Goal: Task Accomplishment & Management: Manage account settings

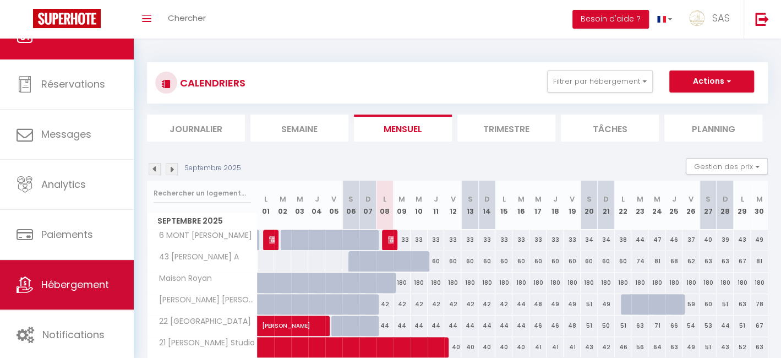
click at [80, 274] on link "Hébergement" at bounding box center [67, 285] width 134 height 50
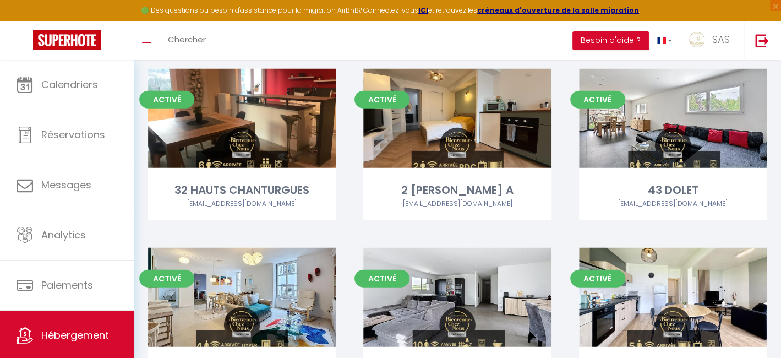
scroll to position [8357, 0]
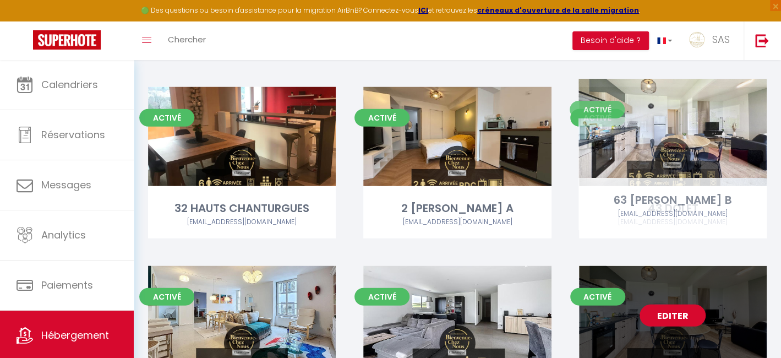
click at [673, 304] on link "Editer" at bounding box center [672, 315] width 66 height 22
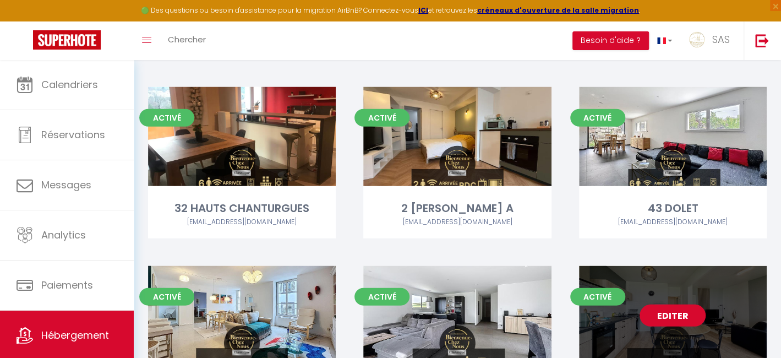
click at [672, 304] on link "Editer" at bounding box center [672, 315] width 66 height 22
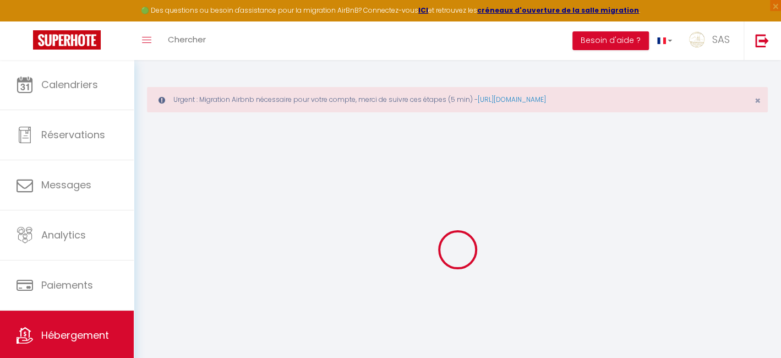
select select
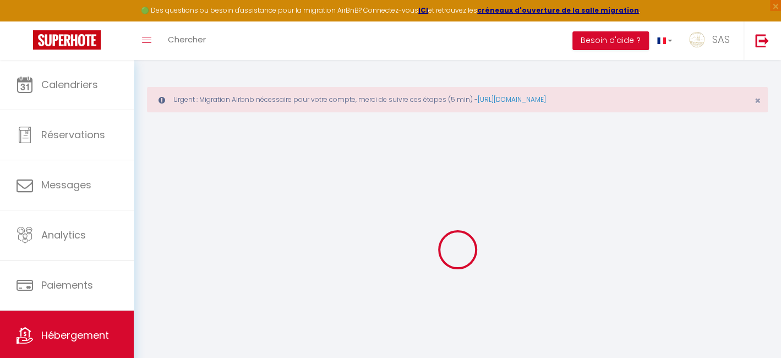
select select
checkbox input "false"
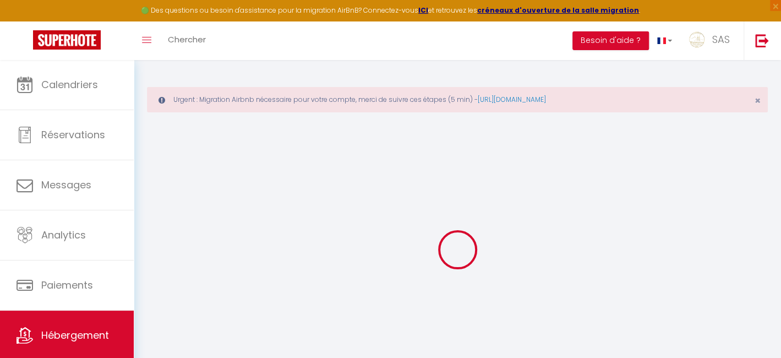
select select
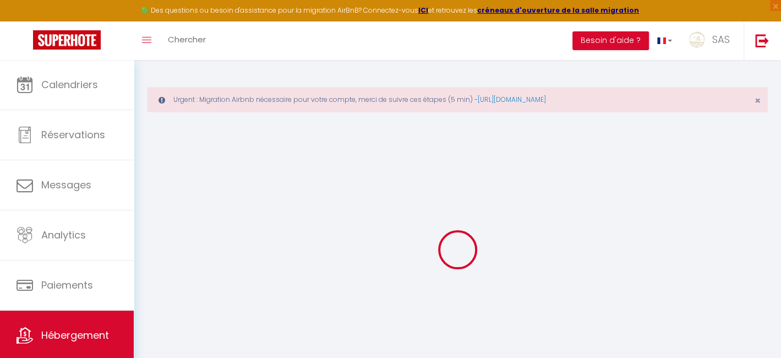
select select
checkbox input "false"
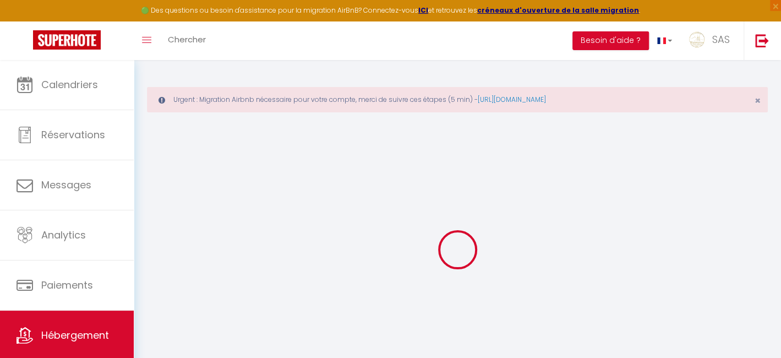
checkbox input "false"
select select "17:00"
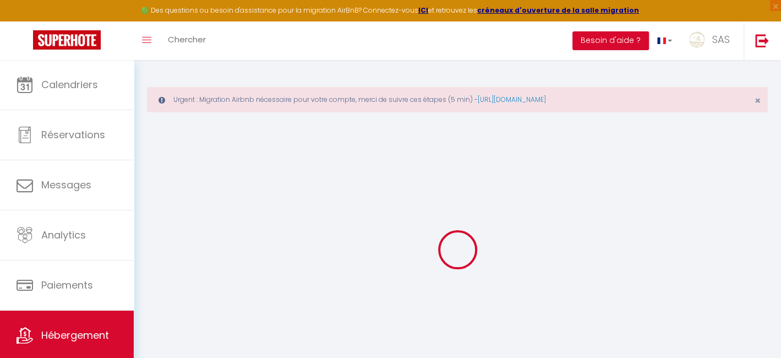
select select "23:45"
select select "11:00"
select select "30"
select select "120"
select select "22:00"
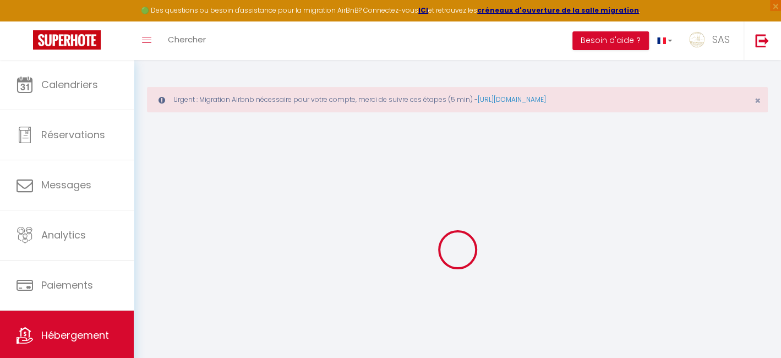
checkbox input "false"
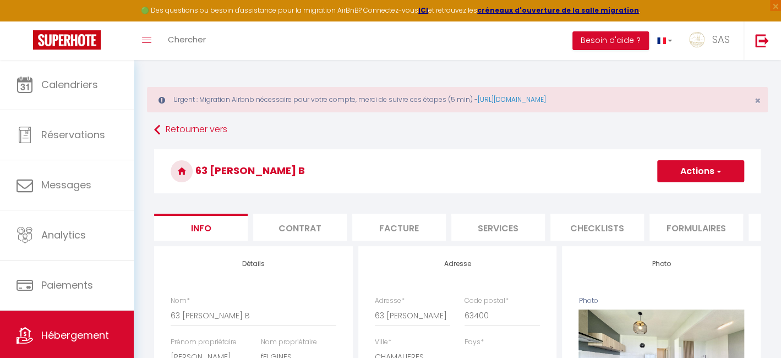
checkbox input "false"
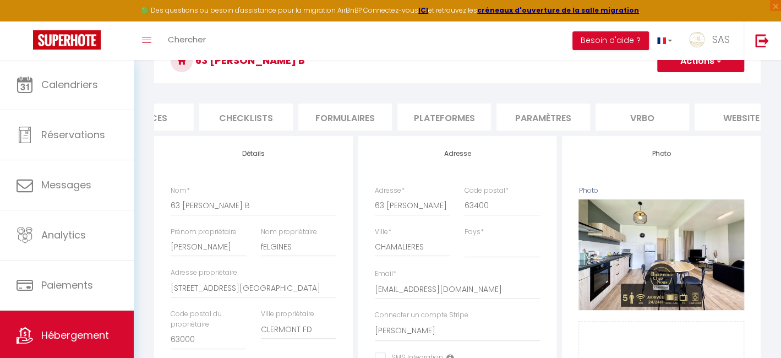
scroll to position [0, 361]
click at [454, 111] on li "Plateformes" at bounding box center [434, 116] width 94 height 27
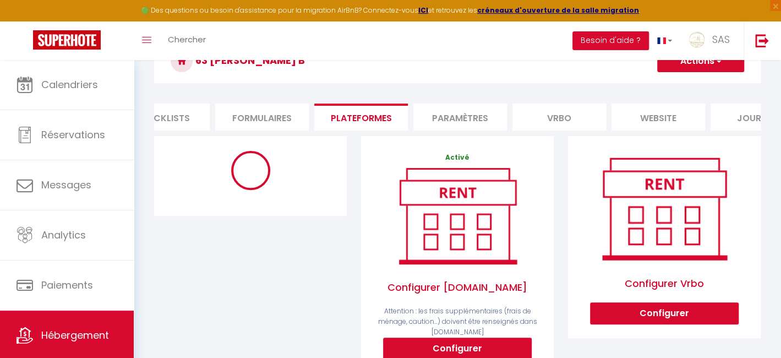
scroll to position [0, 460]
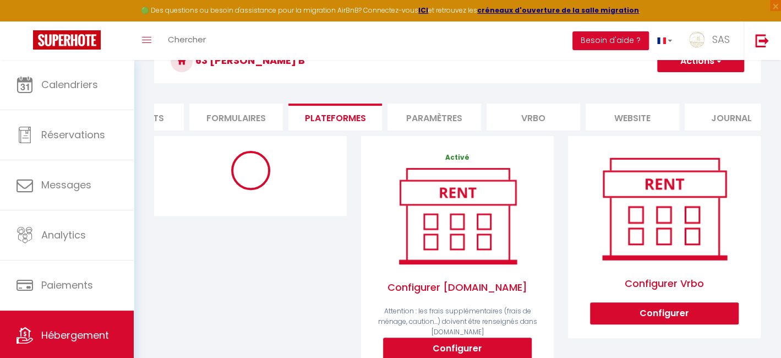
click at [448, 118] on li "Paramètres" at bounding box center [434, 116] width 94 height 27
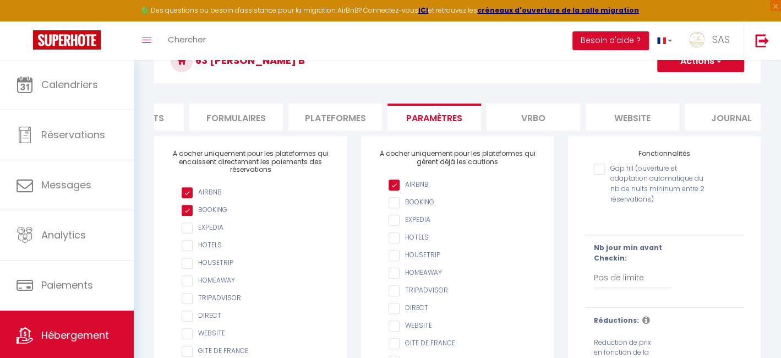
scroll to position [0, 483]
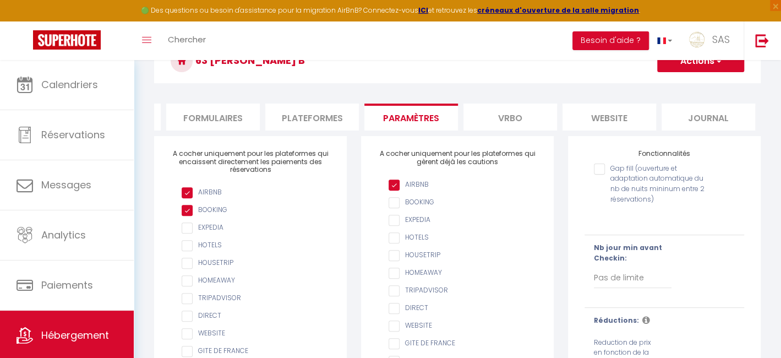
click at [603, 118] on li "website" at bounding box center [609, 116] width 94 height 27
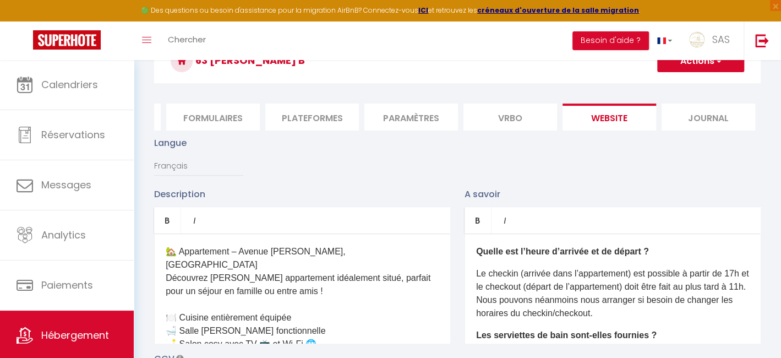
click at [688, 111] on li "Journal" at bounding box center [708, 116] width 94 height 27
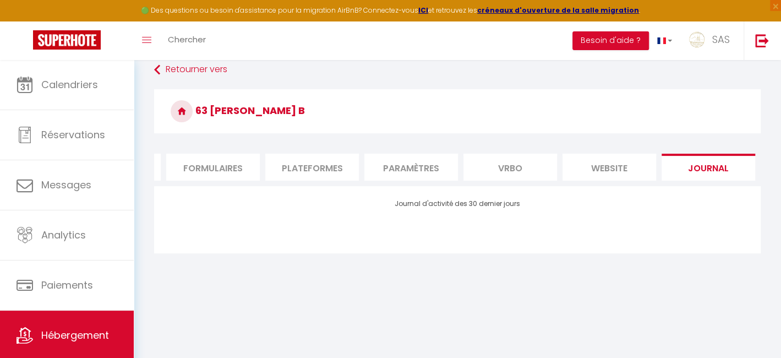
scroll to position [59, 0]
